Goal: Task Accomplishment & Management: Manage account settings

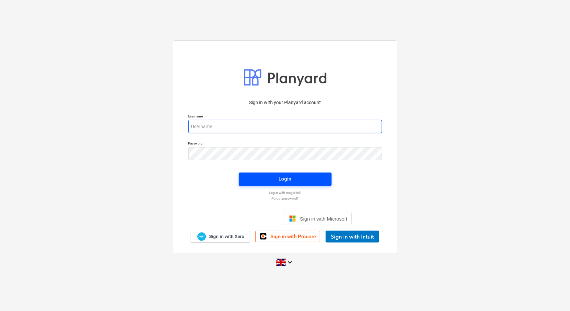
type input "[PERSON_NAME][EMAIL_ADDRESS][PERSON_NAME][DOMAIN_NAME]"
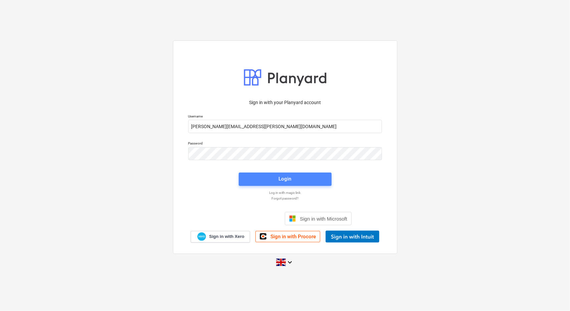
click at [303, 181] on span "Login" at bounding box center [285, 179] width 77 height 9
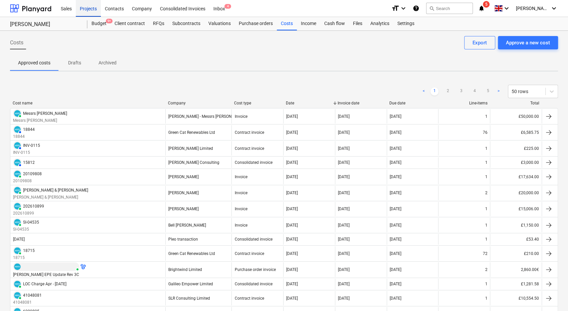
click at [91, 13] on div "Projects" at bounding box center [88, 8] width 25 height 17
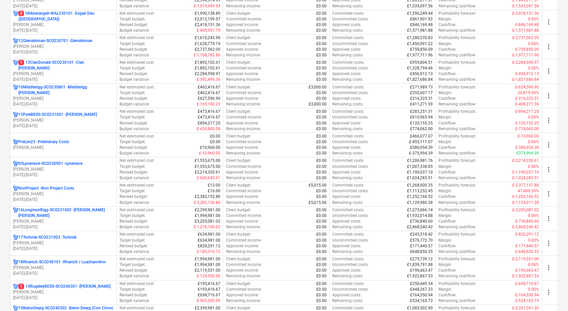
scroll to position [324, 0]
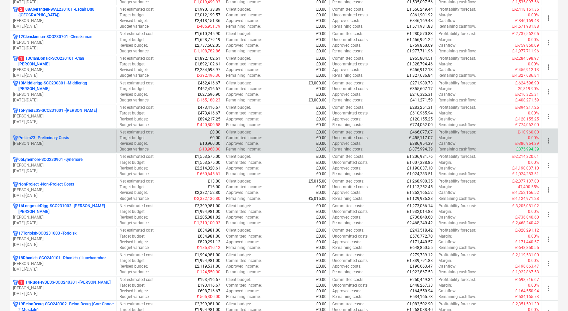
click at [78, 139] on div "PreLim23 - Preliminary Costs" at bounding box center [63, 138] width 101 height 6
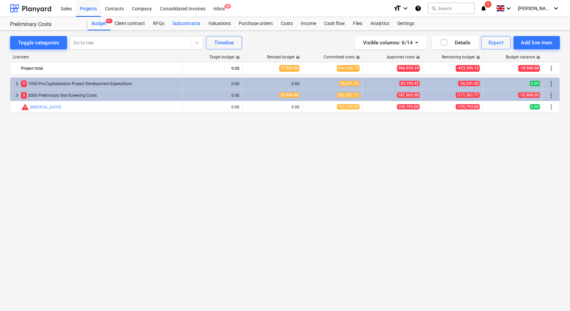
click at [180, 22] on div "Subcontracts" at bounding box center [186, 23] width 36 height 13
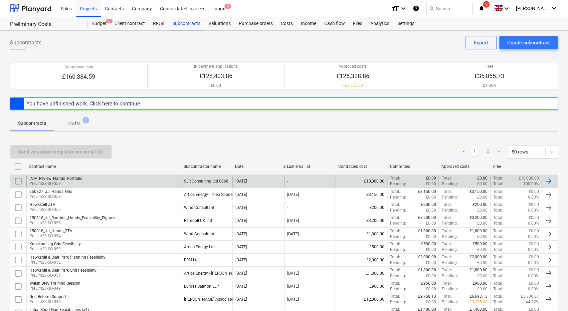
click at [84, 178] on div "LVIA_Review_Hands_Portfolio PreLim23-SO-059" at bounding box center [103, 181] width 155 height 11
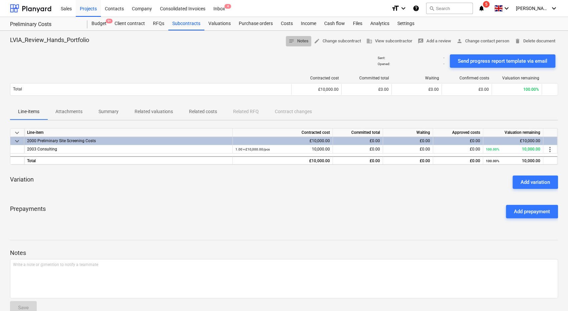
click at [295, 43] on span "notes Notes" at bounding box center [299, 41] width 20 height 8
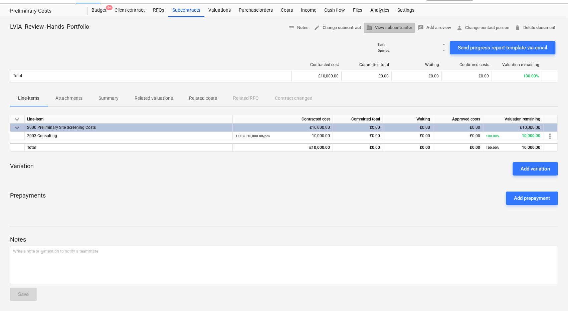
click at [374, 29] on span "business View subcontractor" at bounding box center [389, 28] width 46 height 8
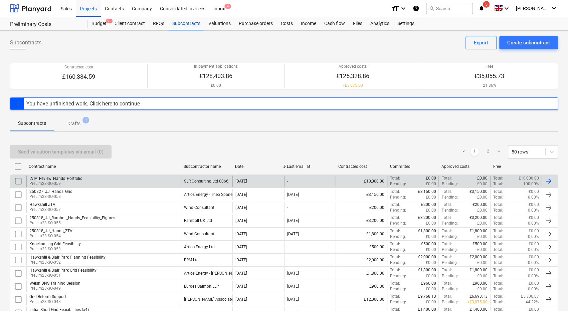
click at [149, 180] on div "LVIA_Review_Hands_Portfolio PreLim23-SO-059" at bounding box center [103, 181] width 155 height 11
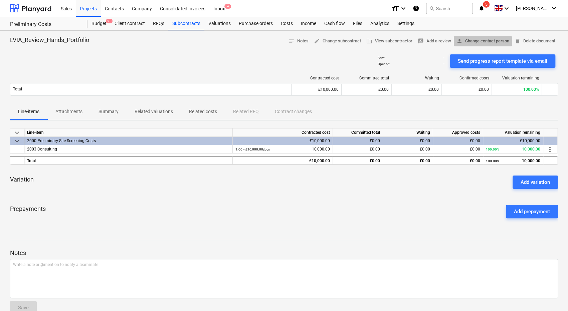
click at [478, 44] on span "person Change contact person" at bounding box center [483, 41] width 53 height 8
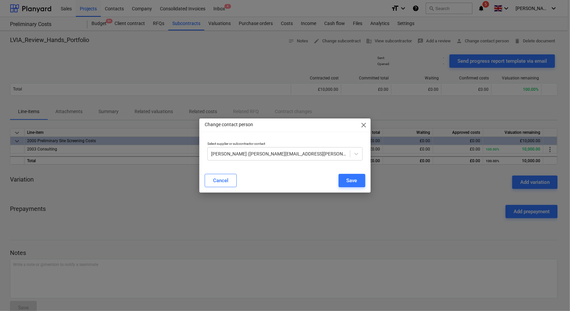
click at [363, 126] on span "close" at bounding box center [364, 125] width 8 height 8
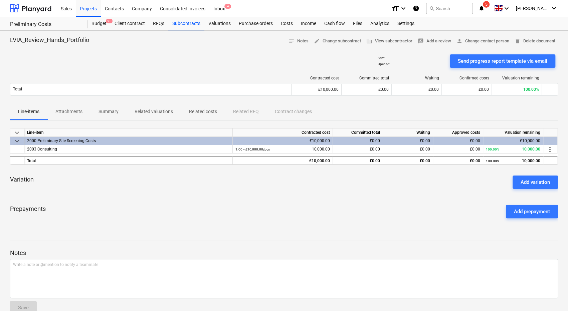
click at [104, 109] on p "Summary" at bounding box center [109, 111] width 20 height 7
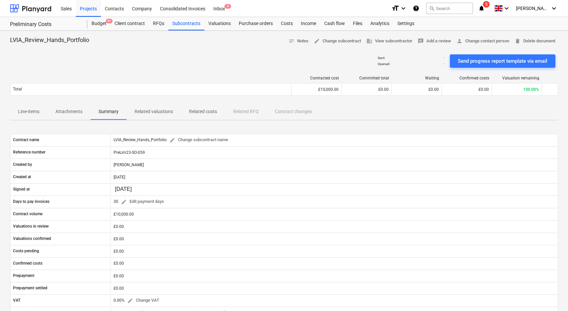
click at [32, 112] on p "Line-items" at bounding box center [28, 111] width 21 height 7
